Goal: Information Seeking & Learning: Understand process/instructions

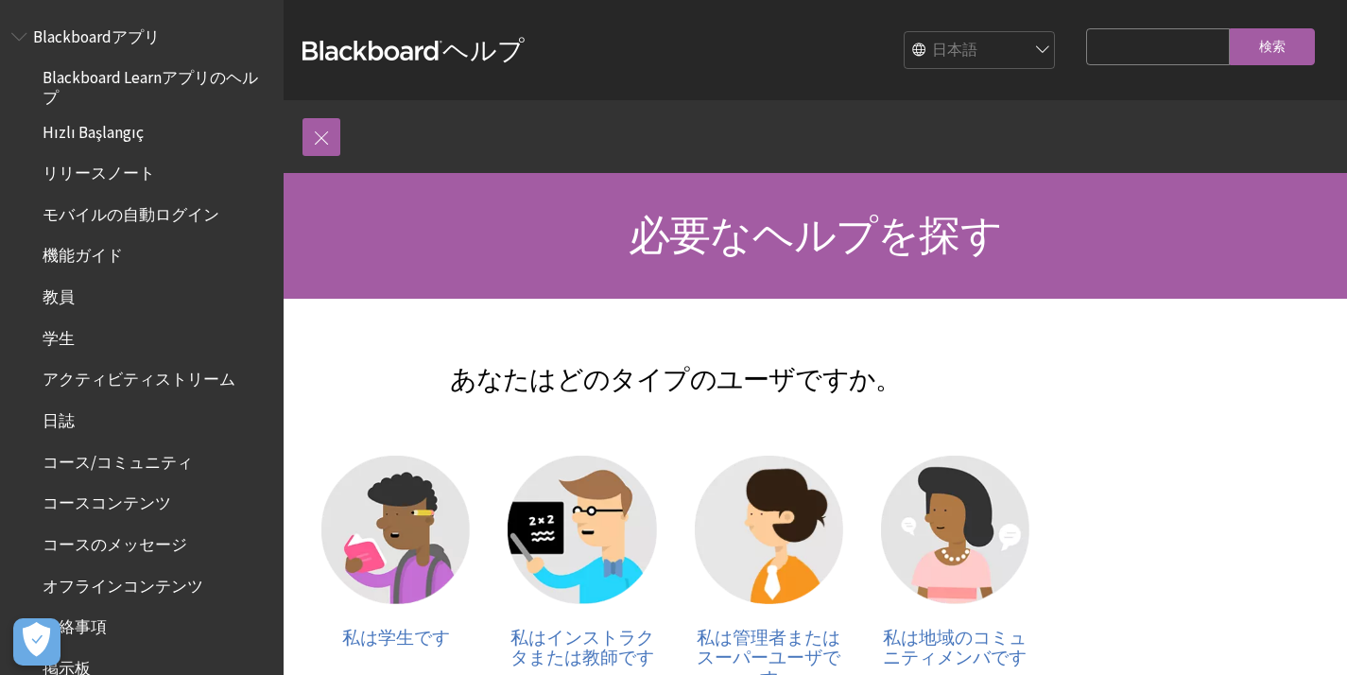
click at [25, 36] on span "Book outline for Blackboard App Help" at bounding box center [21, 33] width 20 height 24
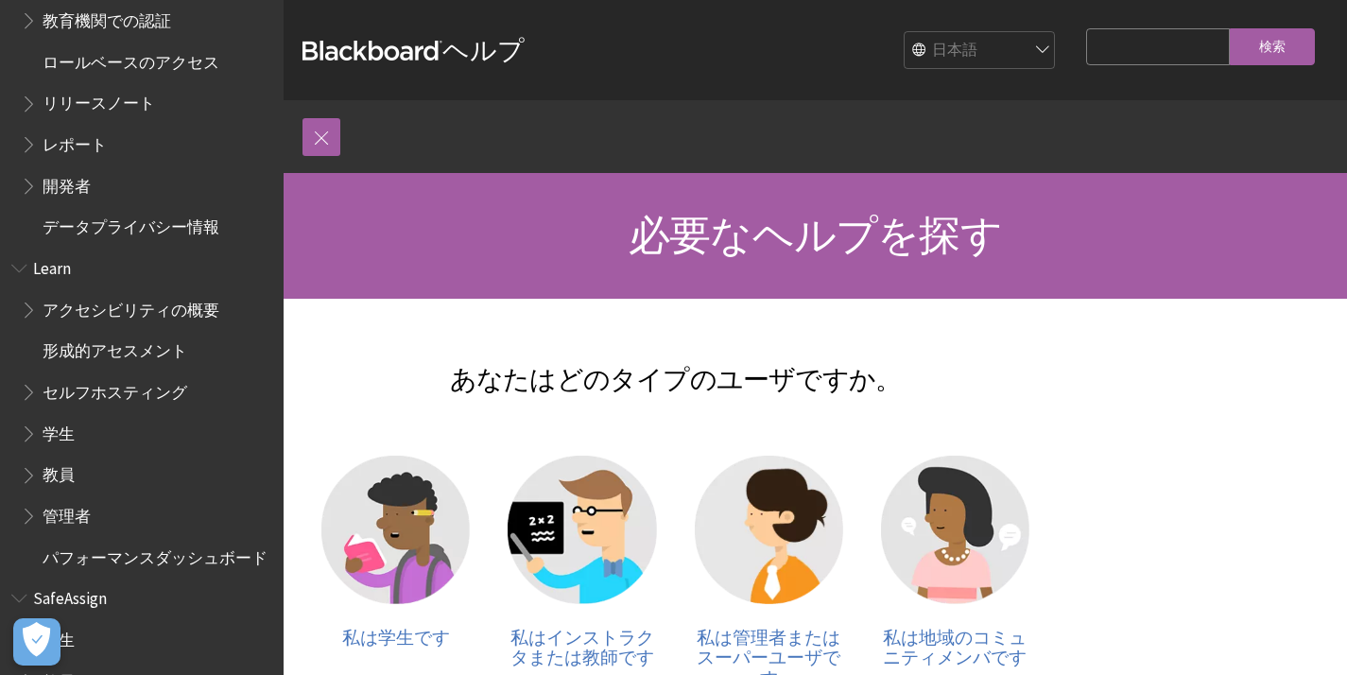
scroll to position [228, 0]
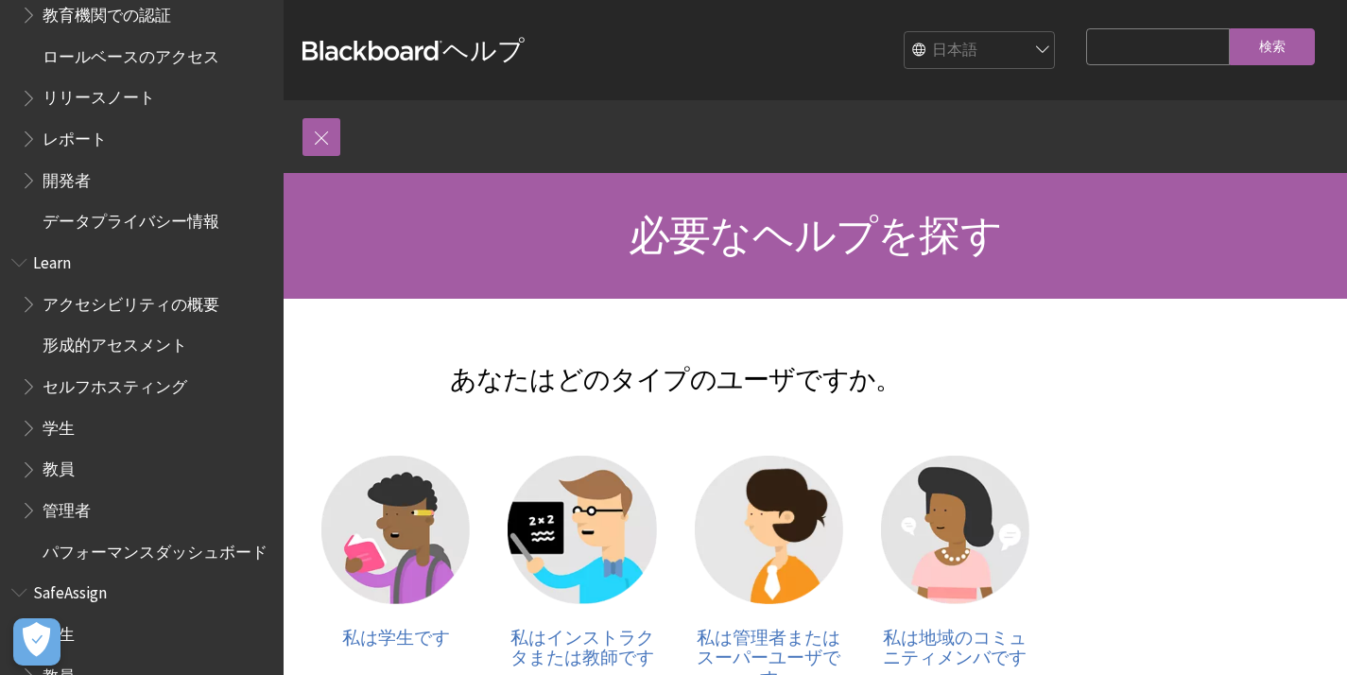
click at [60, 461] on span "教員" at bounding box center [59, 467] width 32 height 26
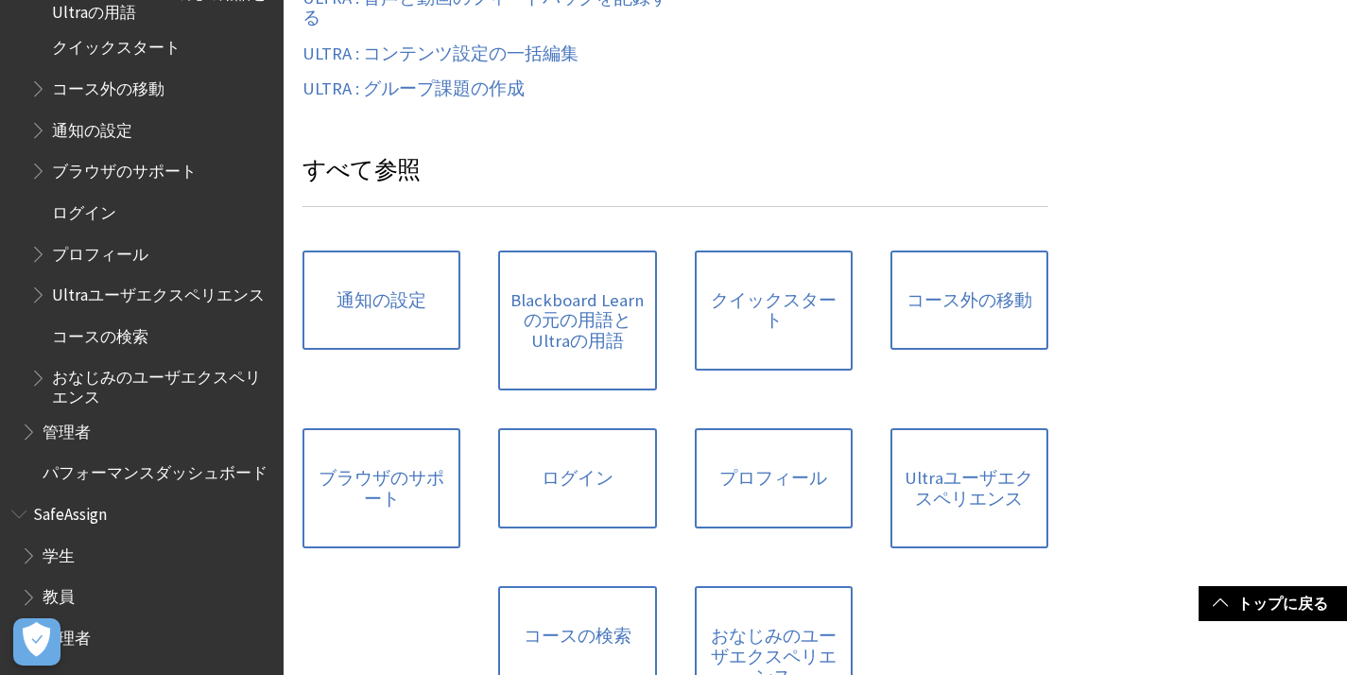
scroll to position [987, 0]
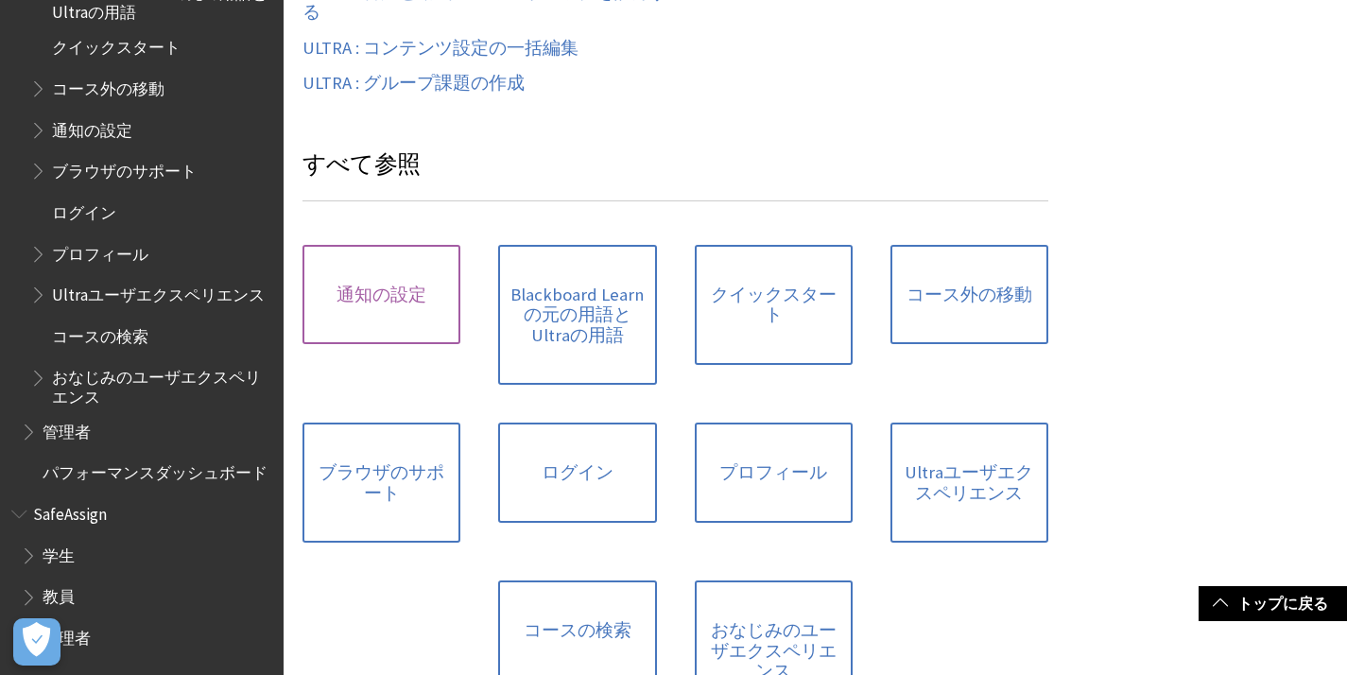
click at [393, 290] on link "通知の設定" at bounding box center [381, 295] width 158 height 100
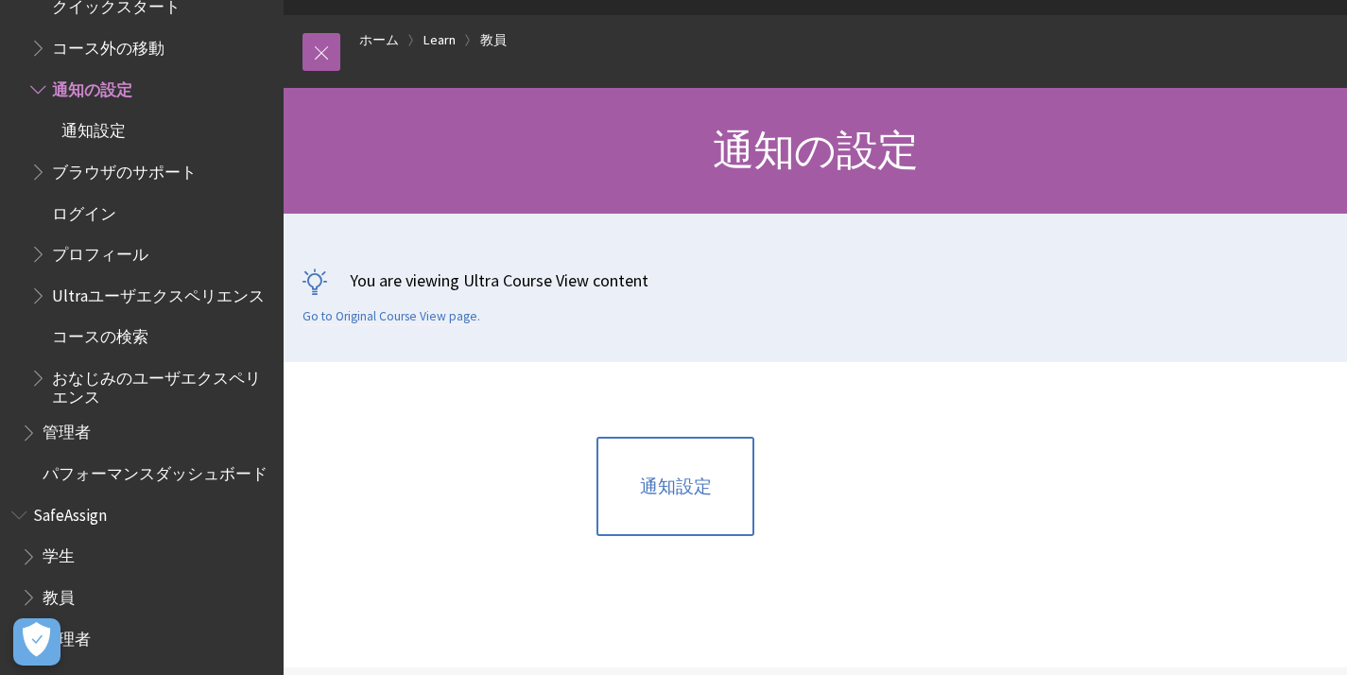
scroll to position [139, 0]
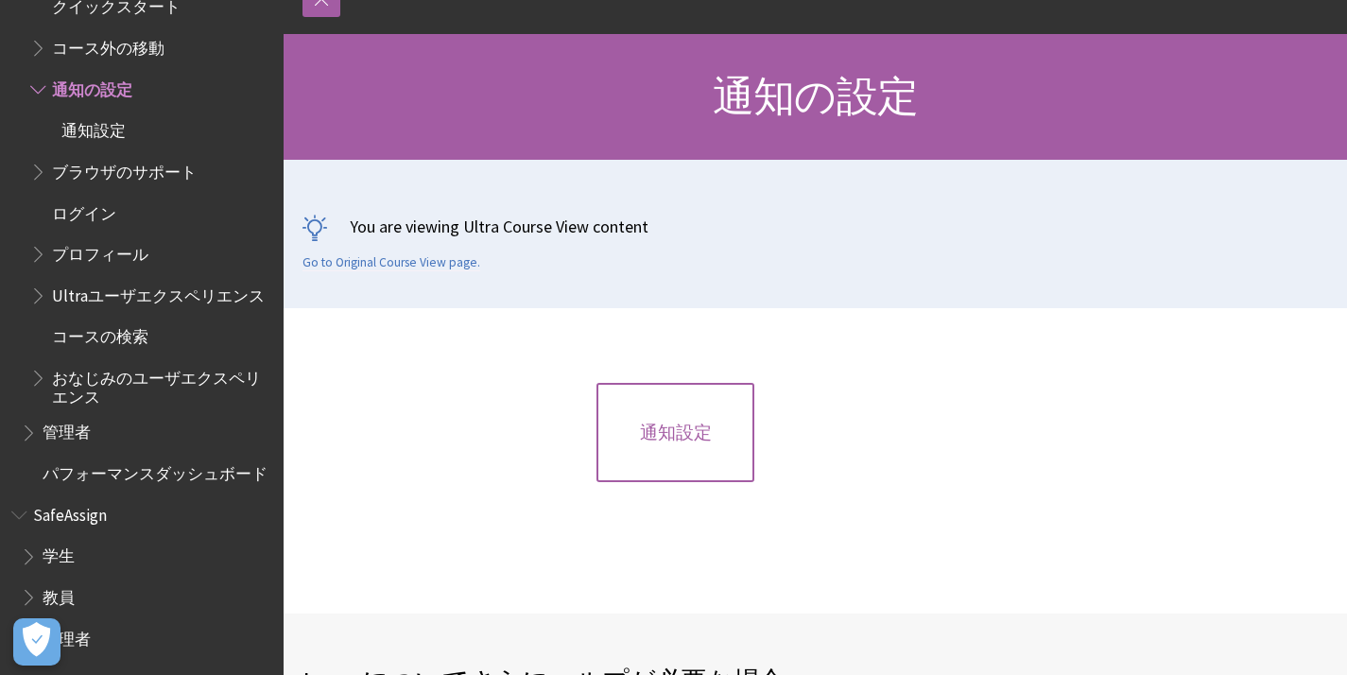
click at [659, 438] on link "通知設定" at bounding box center [675, 433] width 158 height 100
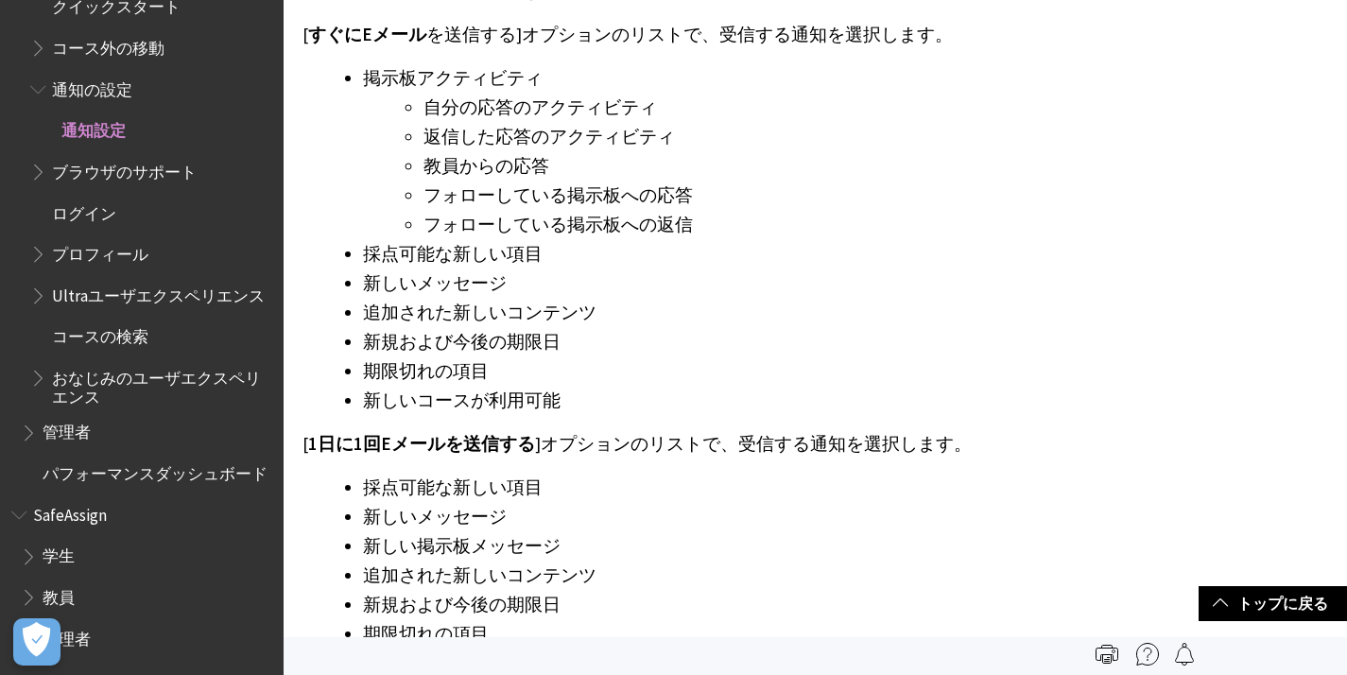
scroll to position [3943, 0]
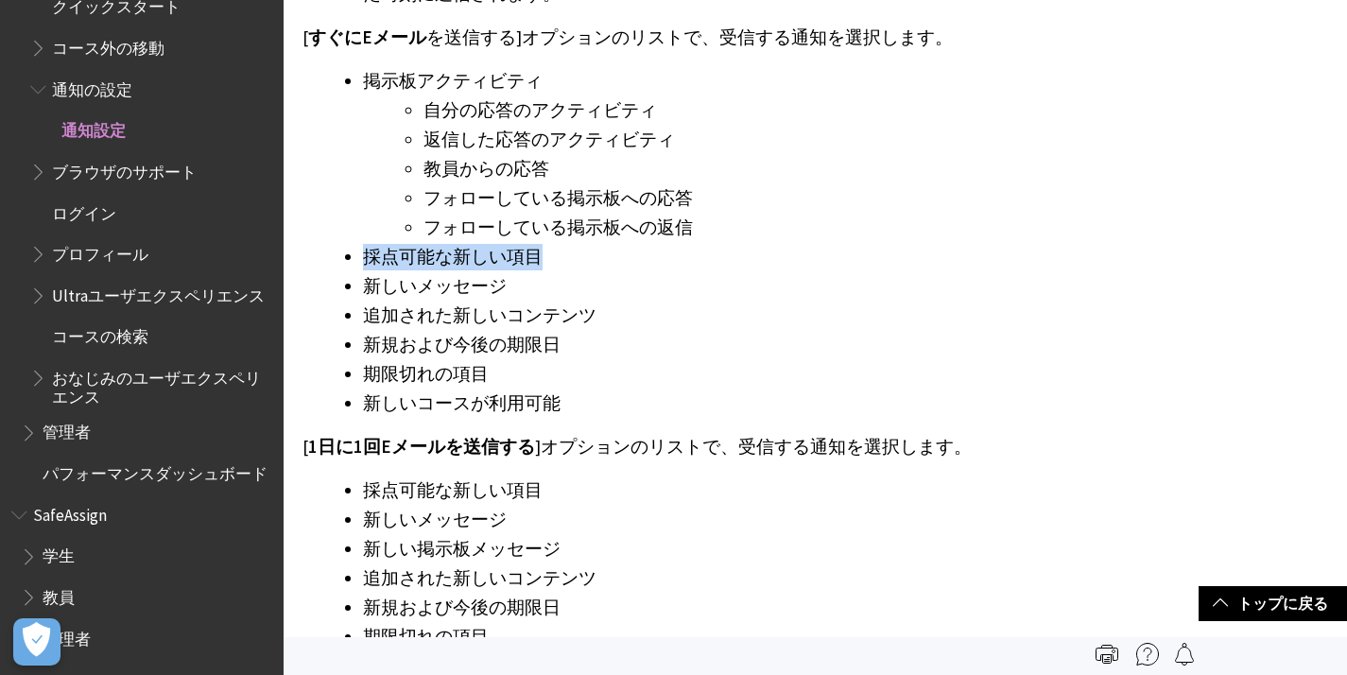
drag, startPoint x: 364, startPoint y: 257, endPoint x: 532, endPoint y: 254, distance: 168.3
click at [532, 254] on li "採点可能な新しい項目" at bounding box center [705, 257] width 685 height 26
copy li "採点可能な新しい項目"
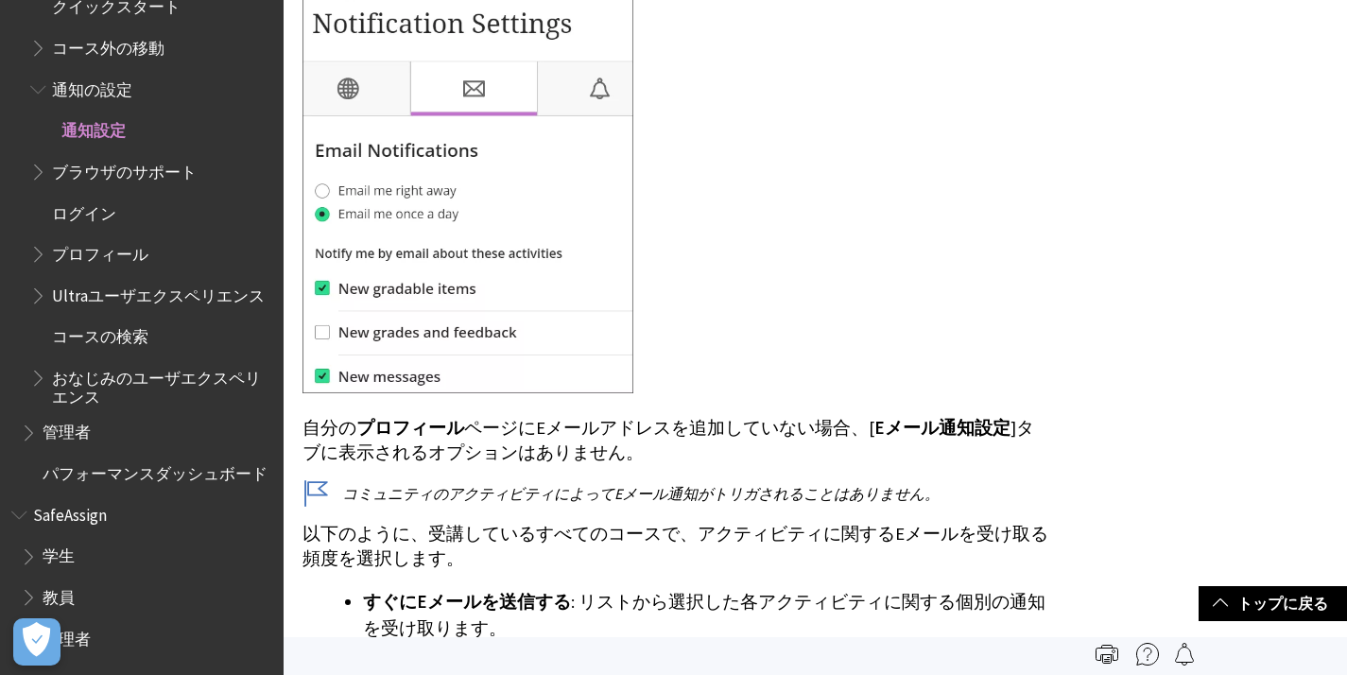
scroll to position [3249, 0]
